Goal: Information Seeking & Learning: Learn about a topic

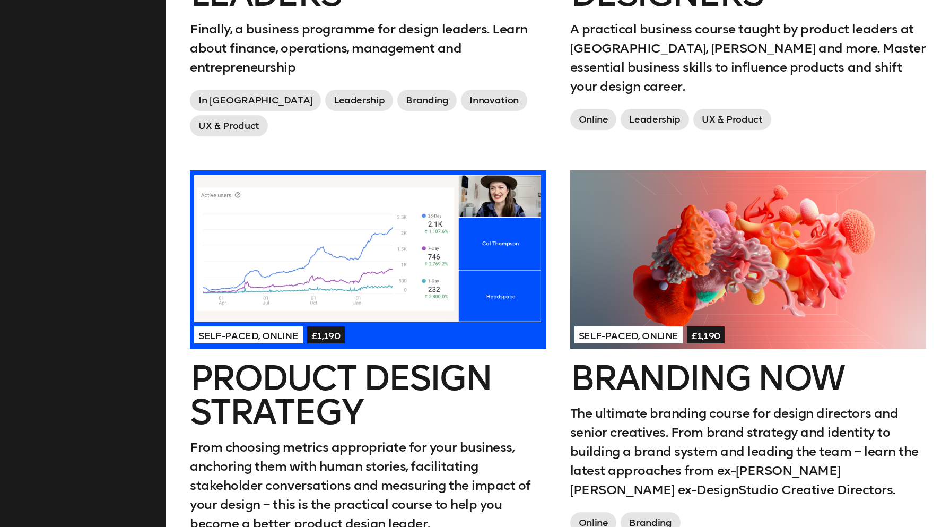
scroll to position [843, 0]
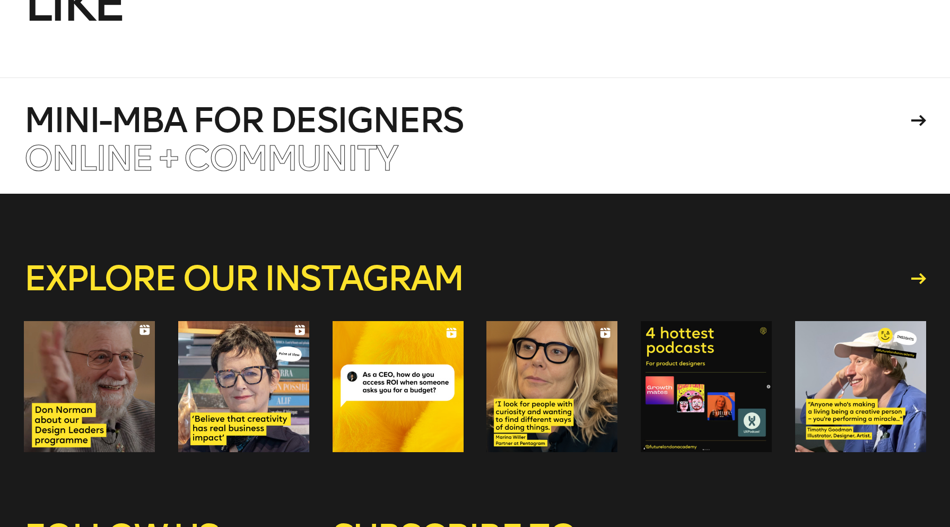
scroll to position [344, 0]
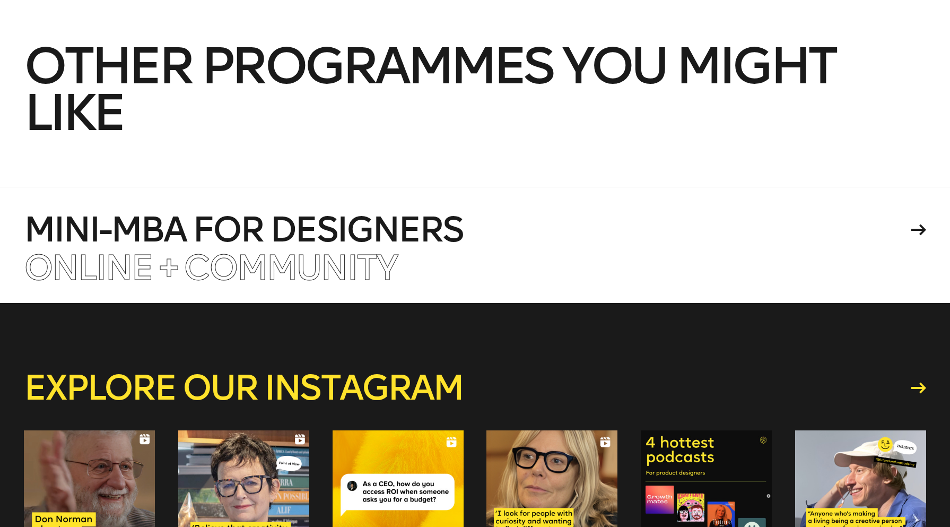
click at [239, 80] on span "Other programmes you might like" at bounding box center [429, 89] width 811 height 108
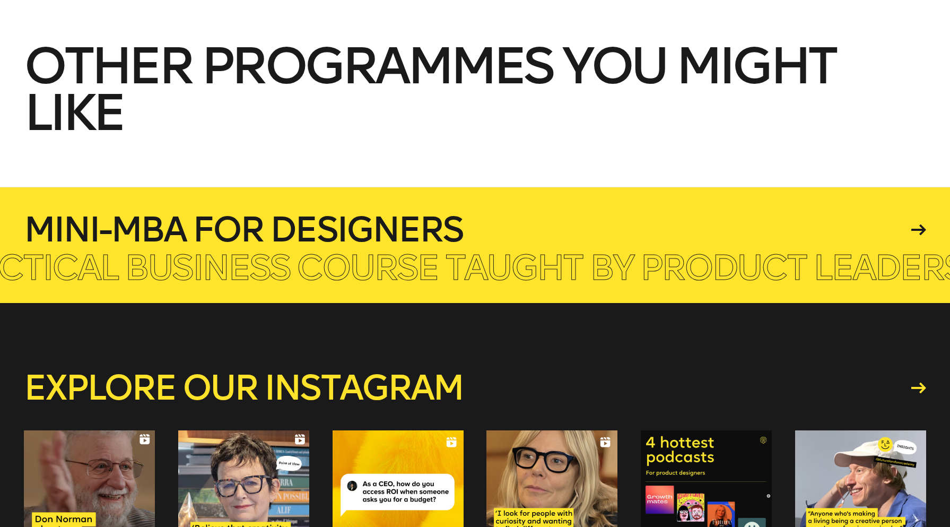
click at [315, 231] on h4 "Mini-MBA for Designers" at bounding box center [466, 230] width 884 height 34
